Goal: Task Accomplishment & Management: Use online tool/utility

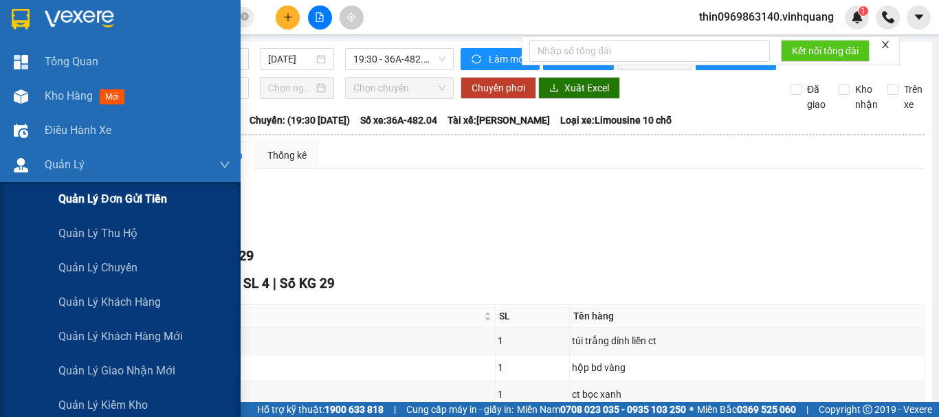
scroll to position [116, 0]
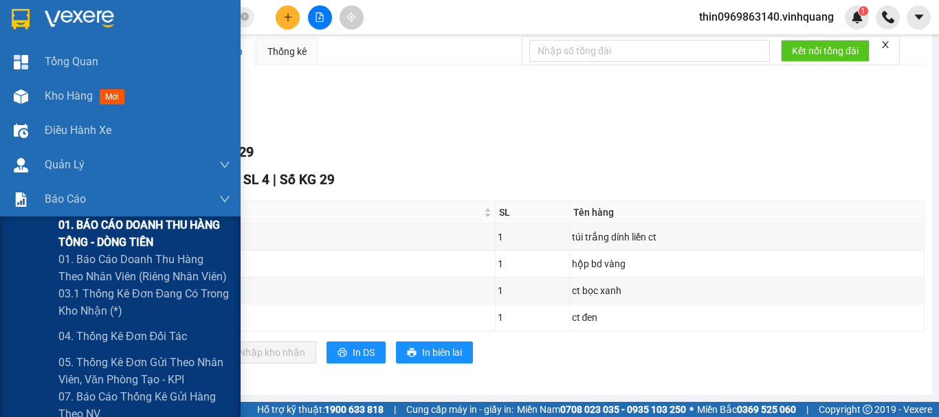
click at [113, 234] on span "01. BÁO CÁO DOANH THU HÀNG TỔNG - DÒNG TIỀN" at bounding box center [144, 234] width 172 height 34
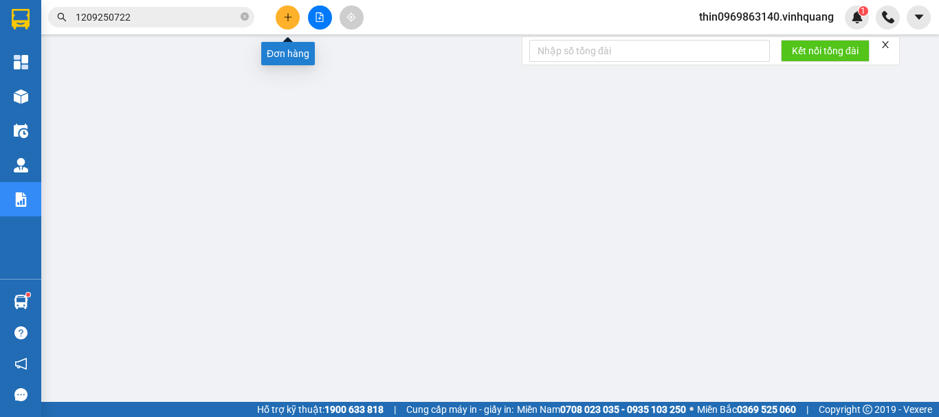
click at [291, 14] on icon "plus" at bounding box center [288, 17] width 10 height 10
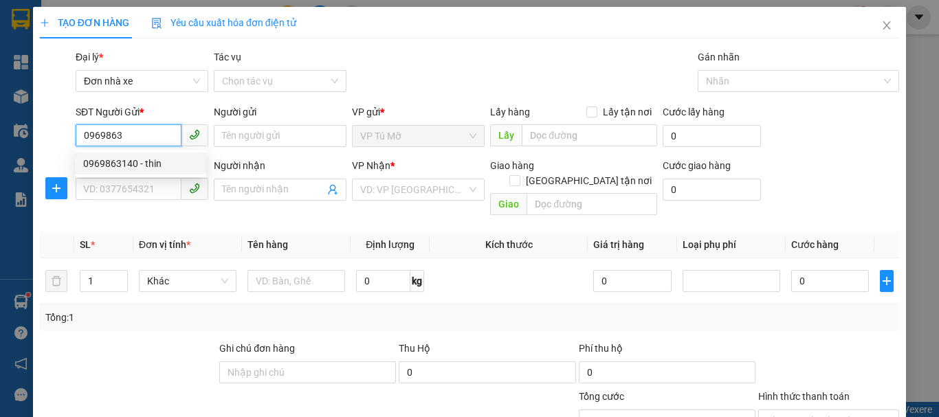
click at [157, 168] on div "0969863140 - thin" at bounding box center [140, 163] width 115 height 15
type input "0969863140"
type input "thin"
type input "0889232323"
type input "CTY. VĨNH QUANG"
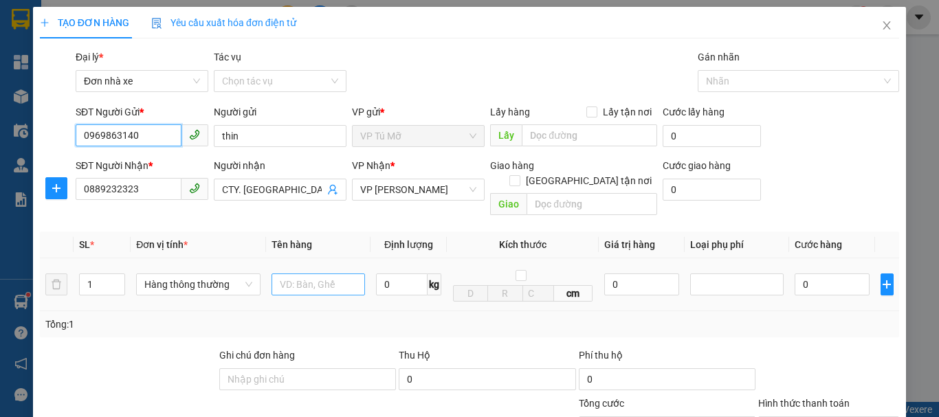
type input "0969863140"
click at [314, 275] on input "text" at bounding box center [319, 285] width 94 height 22
type input "bcvptm"
click at [389, 277] on input "0" at bounding box center [402, 285] width 52 height 22
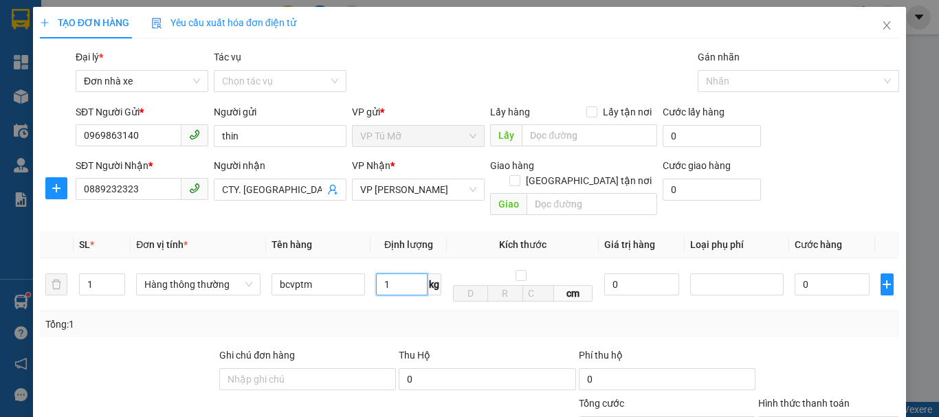
scroll to position [197, 0]
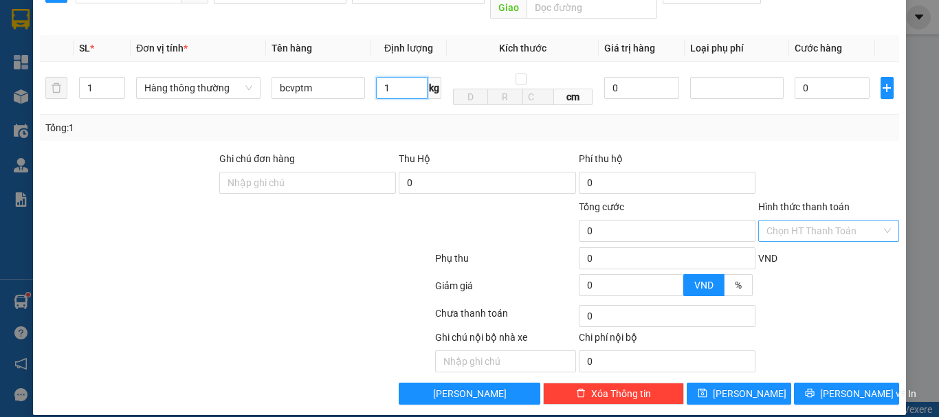
type input "1"
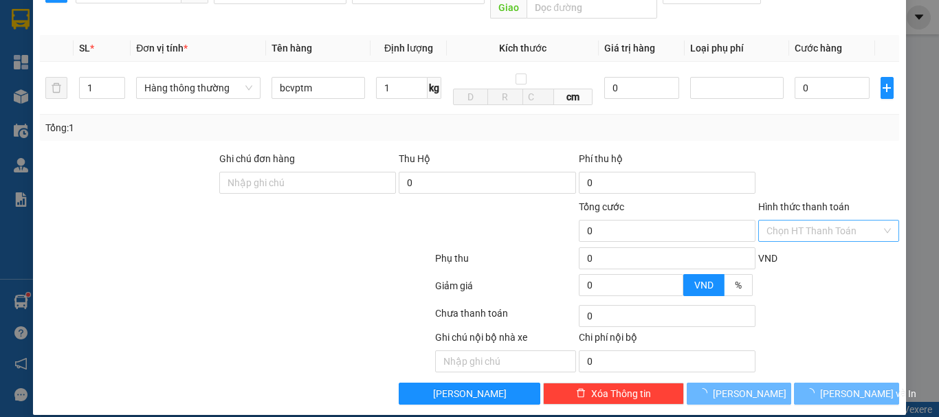
click at [809, 224] on input "Hình thức thanh toán" at bounding box center [824, 231] width 115 height 21
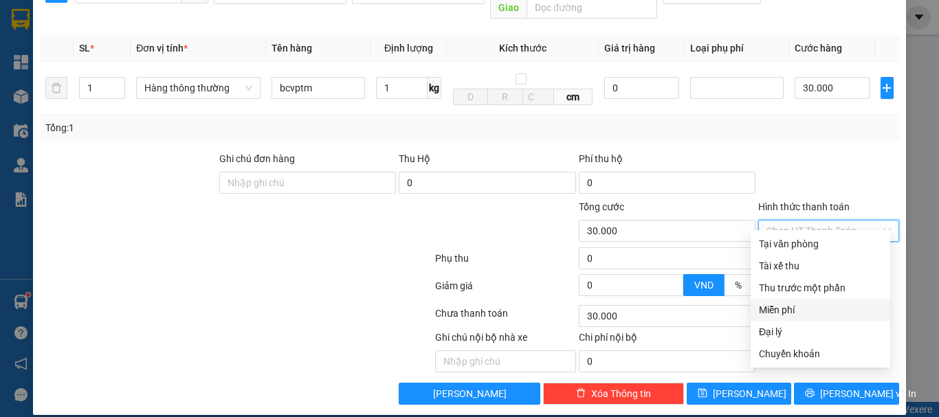
type input "30.000"
click at [782, 309] on div "Miễn phí" at bounding box center [820, 310] width 123 height 15
type input "0"
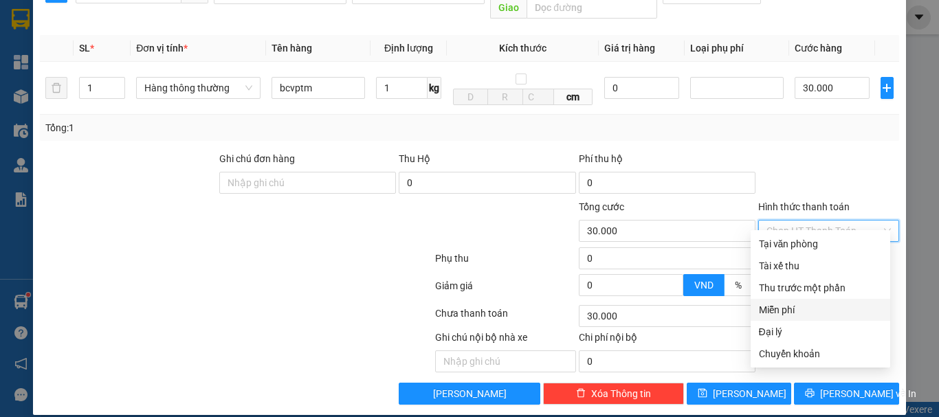
type input "0"
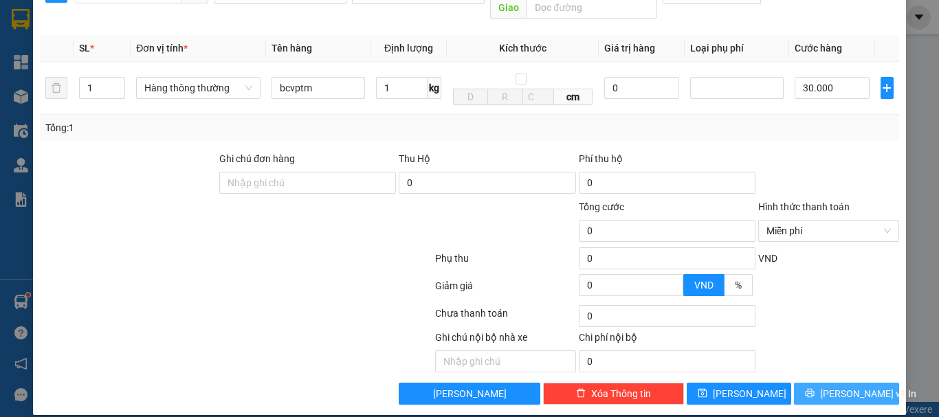
click at [838, 386] on span "Lưu và In" at bounding box center [868, 393] width 96 height 15
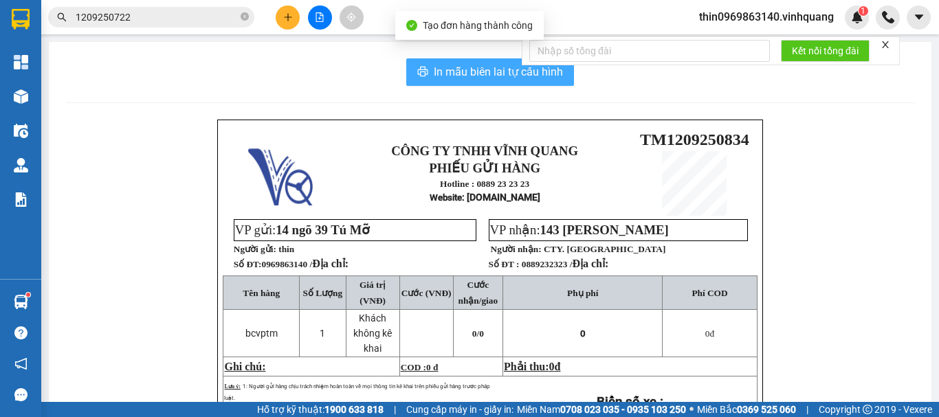
click at [471, 69] on span "In mẫu biên lai tự cấu hình" at bounding box center [498, 71] width 129 height 17
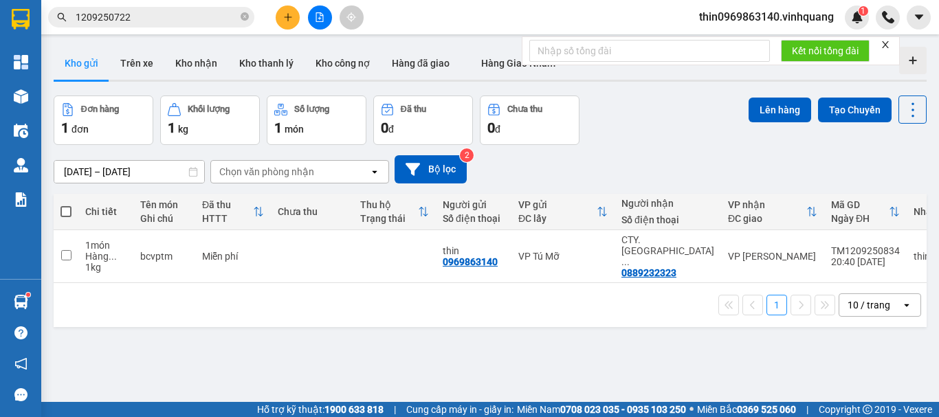
click at [593, 327] on div "ver 1.8.143 Kho gửi Trên xe Kho nhận Kho thanh lý Kho công nợ Hàng đã giao Hàng…" at bounding box center [490, 249] width 884 height 417
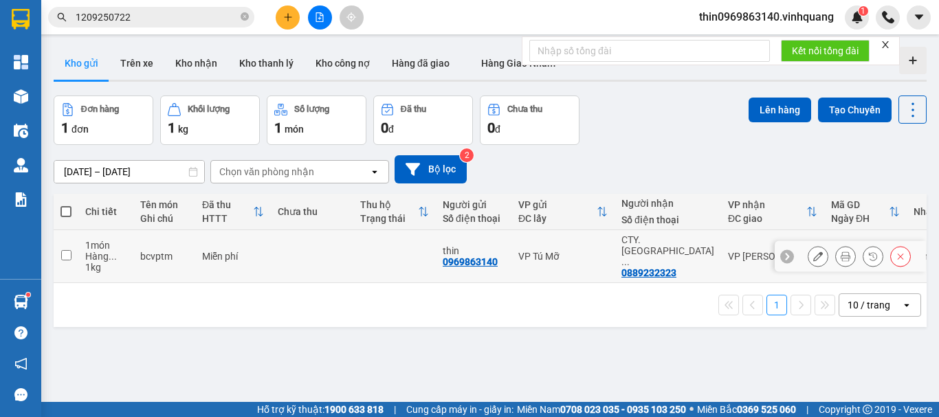
click at [66, 256] on td at bounding box center [66, 256] width 25 height 53
click at [68, 250] on input "checkbox" at bounding box center [66, 255] width 10 height 10
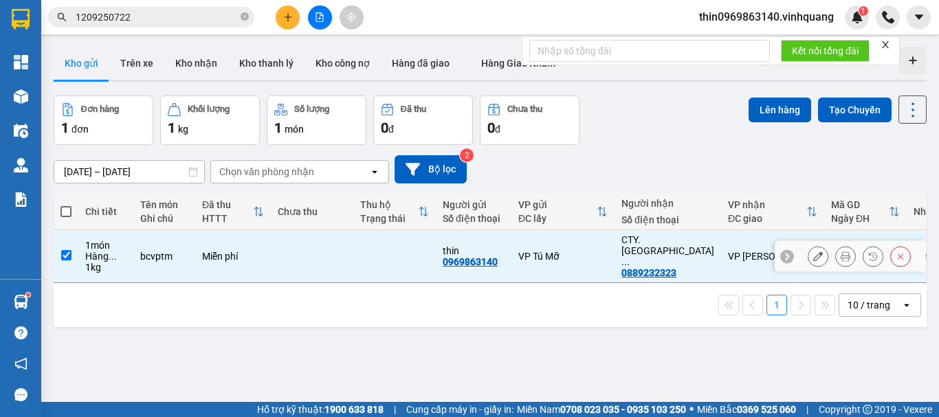
click at [68, 250] on input "checkbox" at bounding box center [66, 255] width 10 height 10
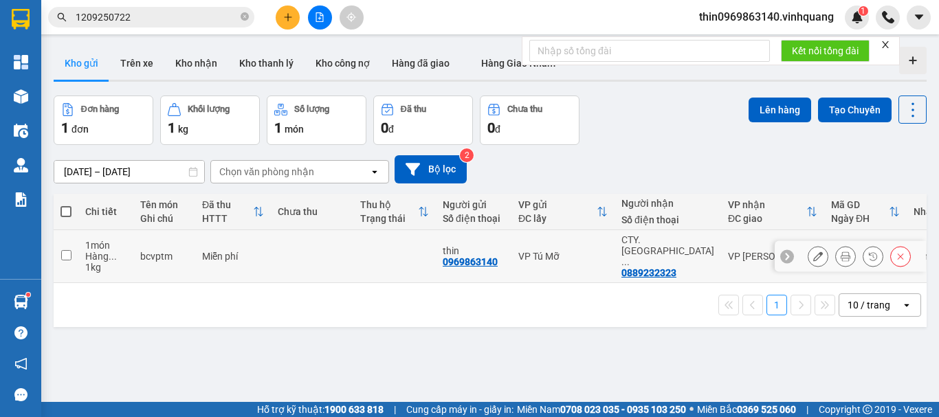
click at [68, 250] on input "checkbox" at bounding box center [66, 255] width 10 height 10
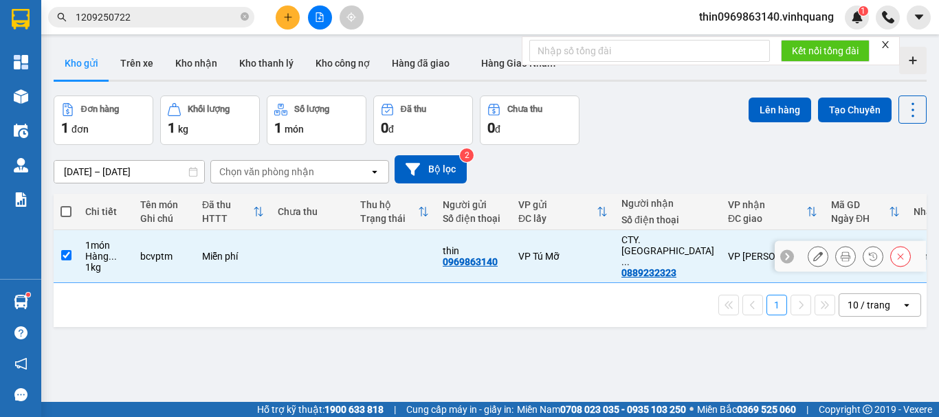
click at [68, 250] on input "checkbox" at bounding box center [66, 255] width 10 height 10
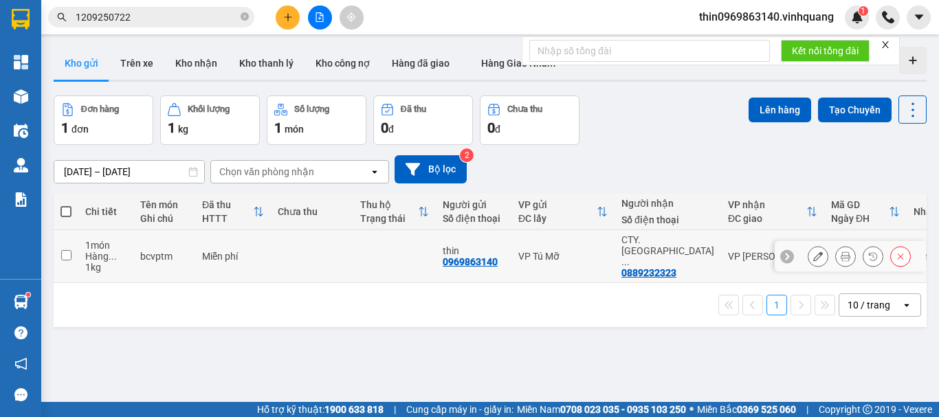
click at [68, 250] on input "checkbox" at bounding box center [66, 255] width 10 height 10
checkbox input "true"
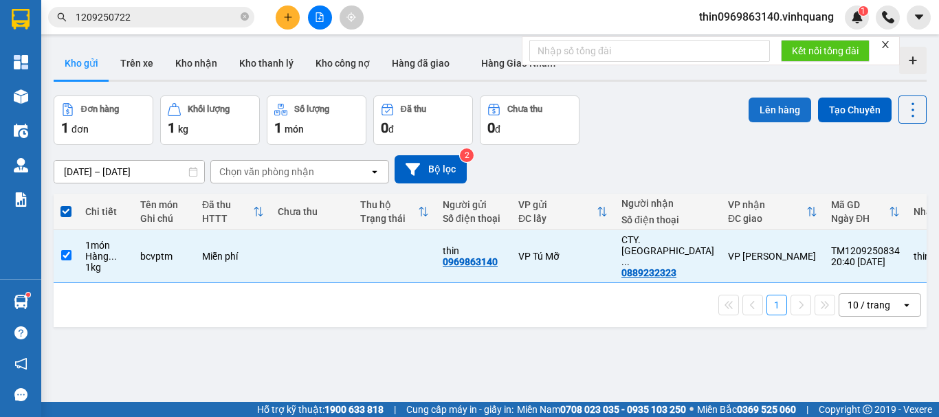
click at [767, 113] on button "Lên hàng" at bounding box center [780, 110] width 63 height 25
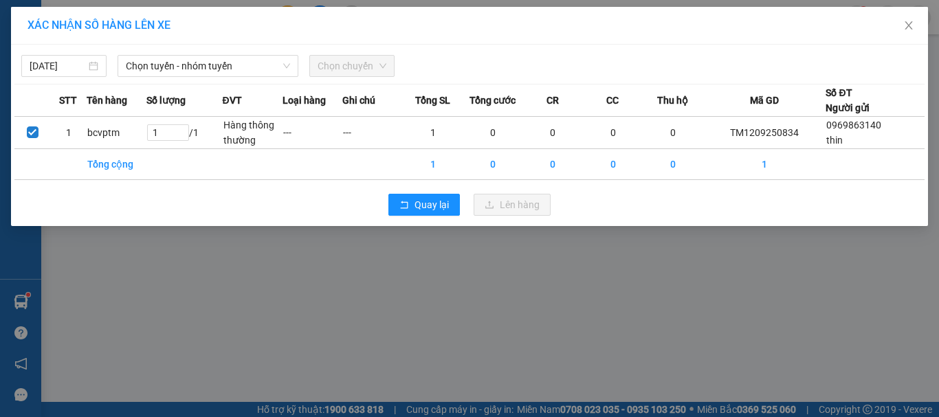
click at [149, 54] on div "12/09/2025 Chọn tuyến - nhóm tuyến Chọn chuyến" at bounding box center [469, 62] width 910 height 29
click at [150, 58] on span "Chọn tuyến - nhóm tuyến" at bounding box center [208, 66] width 164 height 21
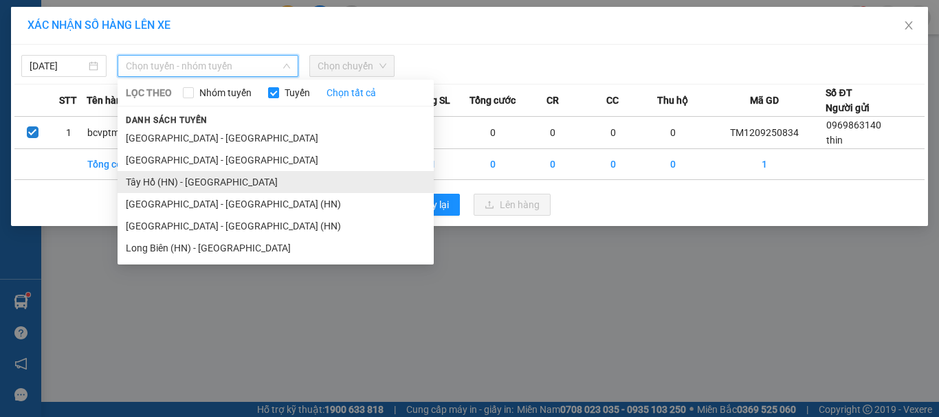
click at [142, 179] on li "Tây Hồ (HN) - Thanh Hóa" at bounding box center [276, 182] width 316 height 22
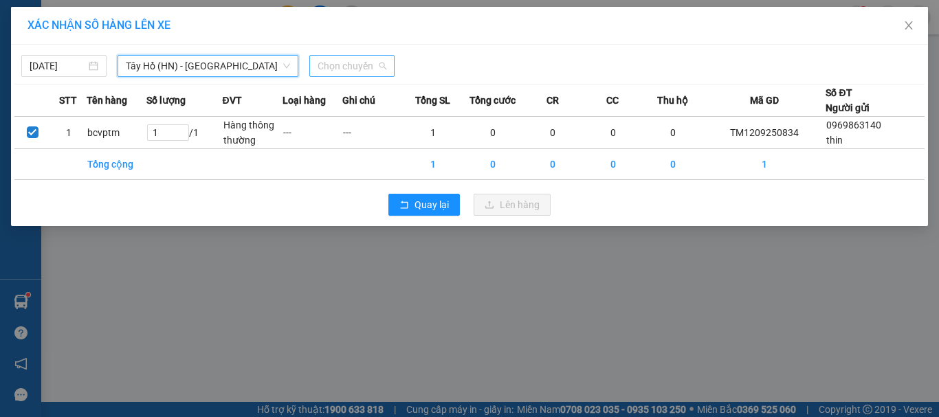
click at [361, 64] on span "Chọn chuyến" at bounding box center [352, 66] width 69 height 21
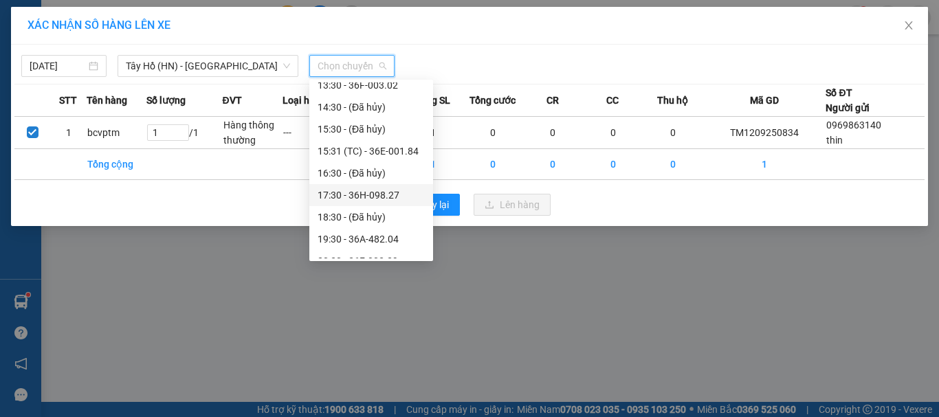
scroll to position [220, 0]
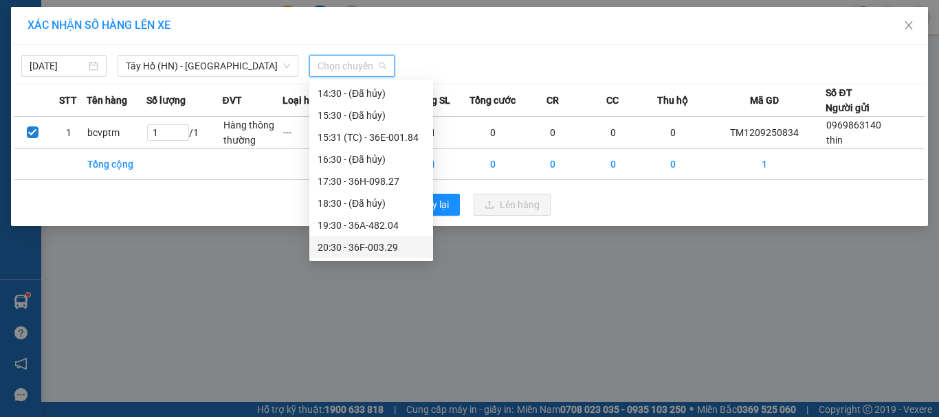
click at [351, 246] on div "20:30 - 36F-003.29" at bounding box center [371, 247] width 107 height 15
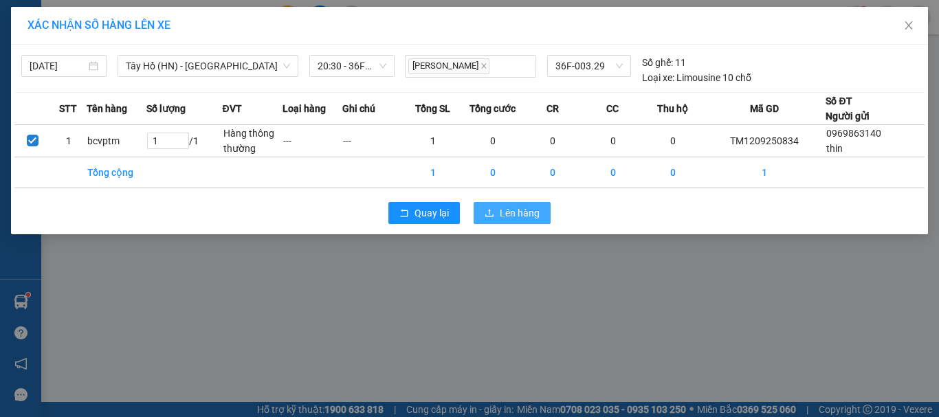
click at [526, 216] on span "Lên hàng" at bounding box center [520, 213] width 40 height 15
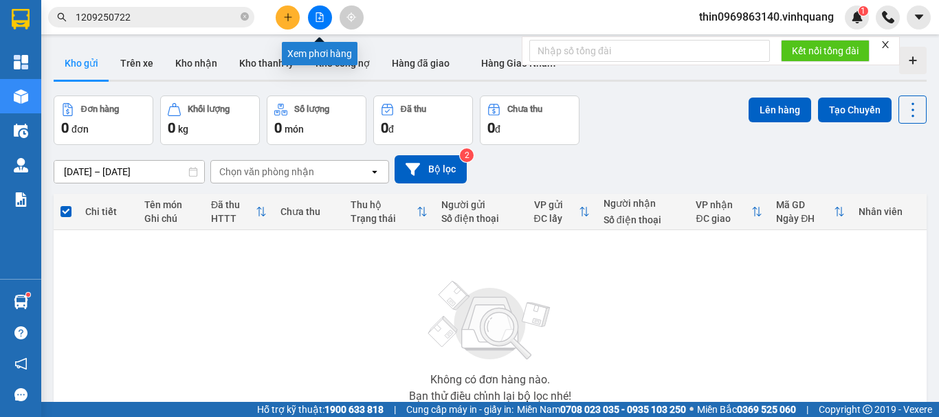
click at [317, 18] on icon "file-add" at bounding box center [320, 17] width 10 height 10
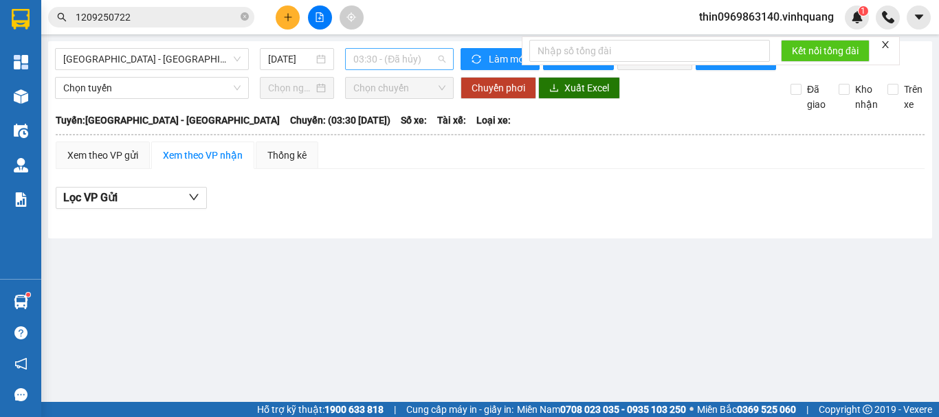
click at [378, 61] on span "03:30 - (Đã hủy)" at bounding box center [399, 59] width 92 height 21
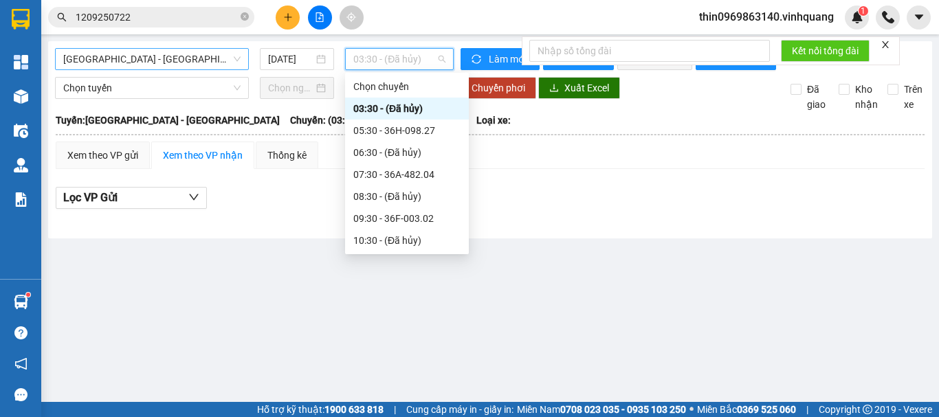
click at [122, 55] on span "Thanh Hóa - Hà Nội" at bounding box center [151, 59] width 177 height 21
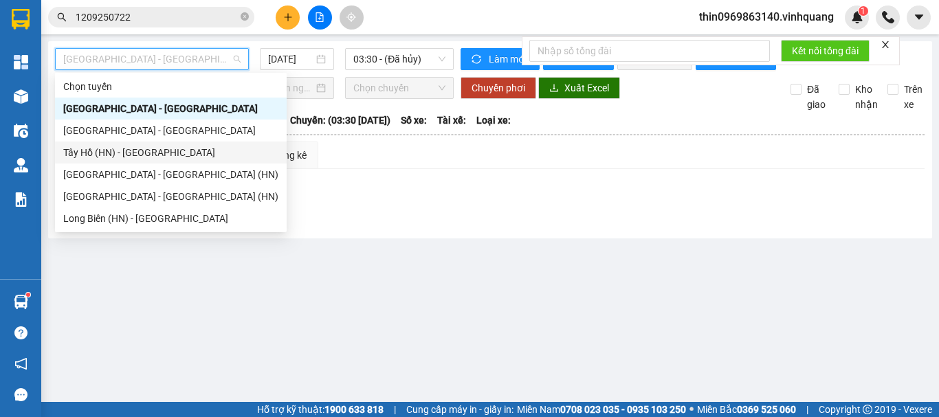
click at [120, 153] on div "Tây Hồ (HN) - Thanh Hóa" at bounding box center [170, 152] width 215 height 15
type input "12/09/2025"
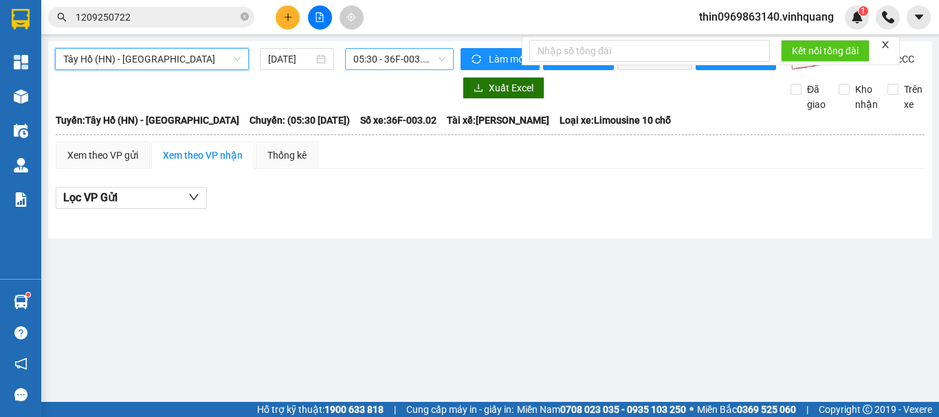
click at [389, 58] on span "05:30 - 36F-003.02" at bounding box center [399, 59] width 92 height 21
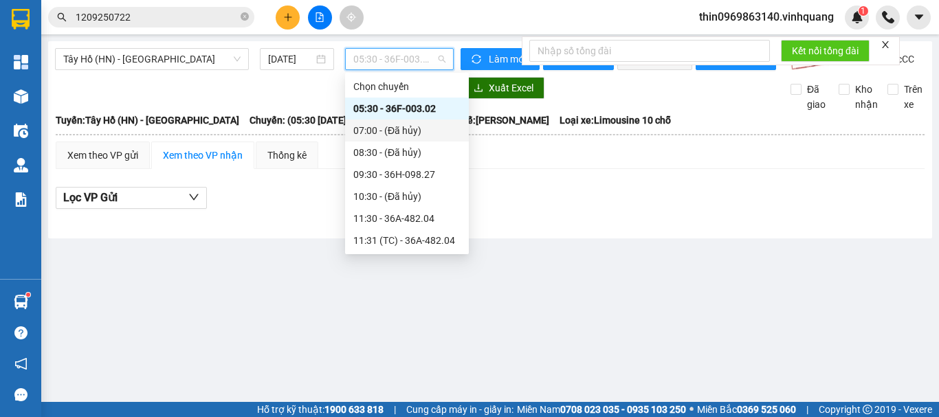
scroll to position [220, 0]
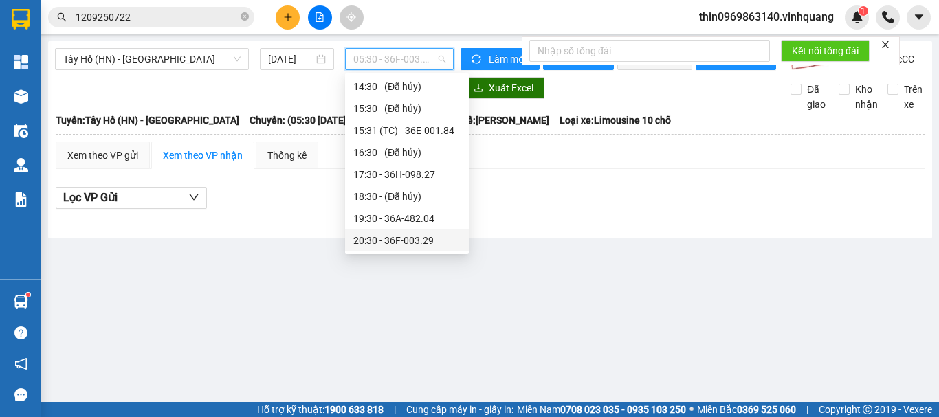
click at [399, 239] on div "20:30 - 36F-003.29" at bounding box center [406, 240] width 107 height 15
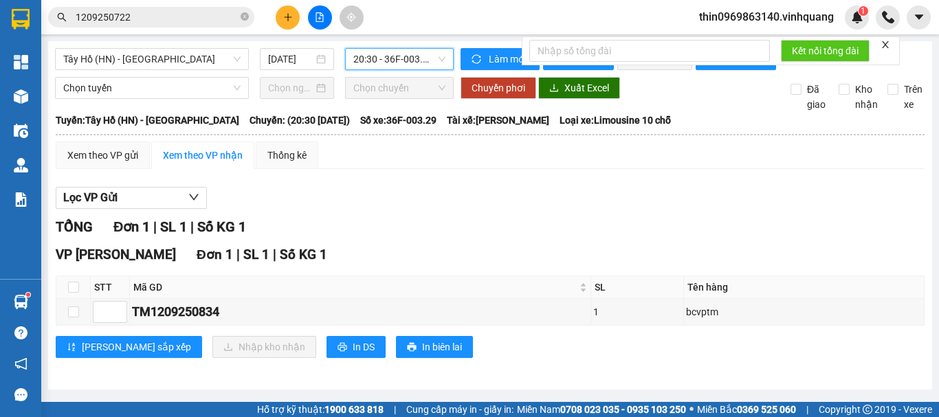
scroll to position [6, 0]
click at [726, 26] on div "thin0969863140.vinhquang 1" at bounding box center [778, 18] width 181 height 24
click at [819, 10] on span "thin0969863140.vinhquang" at bounding box center [766, 16] width 157 height 17
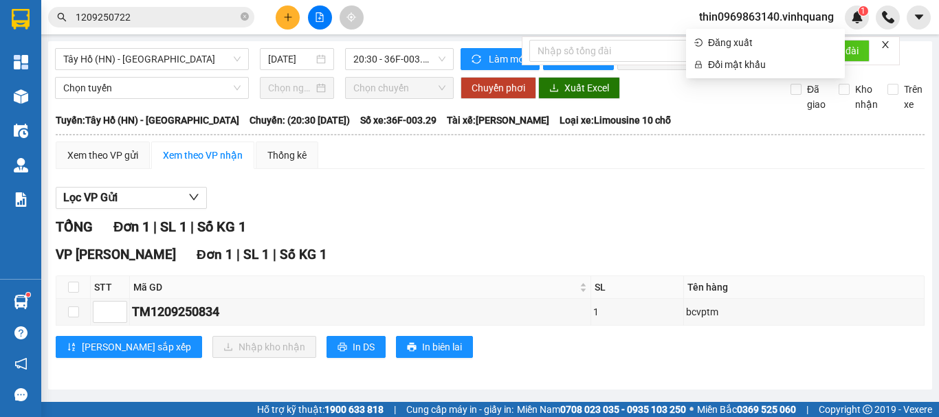
click at [785, 29] on ul "Đăng xuất Đổi mật khẩu" at bounding box center [765, 54] width 159 height 50
click at [732, 47] on span "Đăng xuất" at bounding box center [772, 42] width 129 height 15
